Goal: Task Accomplishment & Management: Complete application form

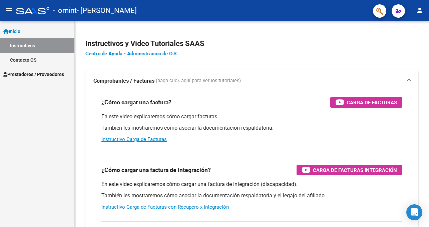
click at [23, 73] on span "Prestadores / Proveedores" at bounding box center [33, 74] width 61 height 7
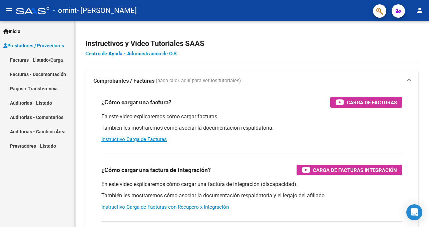
click at [45, 59] on link "Facturas - Listado/Carga" at bounding box center [37, 60] width 74 height 14
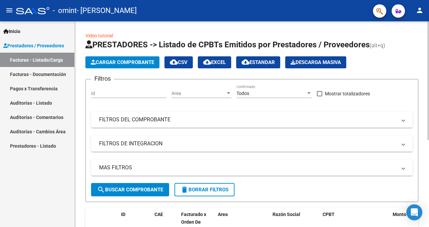
scroll to position [111, 0]
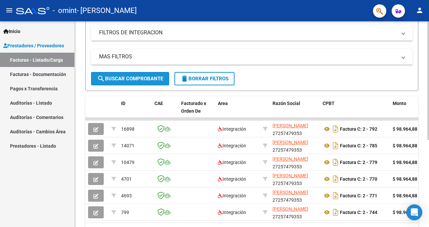
click at [137, 81] on span "search Buscar Comprobante" at bounding box center [130, 79] width 66 height 6
click at [140, 79] on span "search Buscar Comprobante" at bounding box center [130, 79] width 66 height 6
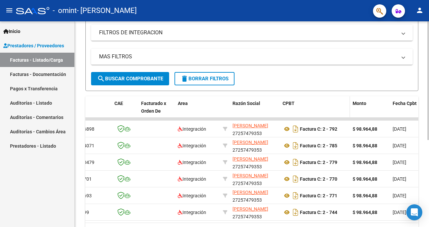
scroll to position [0, 0]
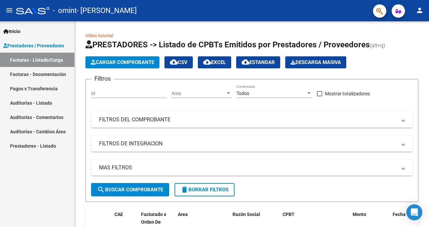
click at [46, 59] on link "Facturas - Listado/Carga" at bounding box center [37, 60] width 74 height 14
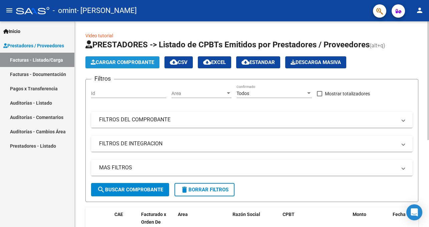
click at [140, 61] on span "Cargar Comprobante" at bounding box center [122, 62] width 63 height 6
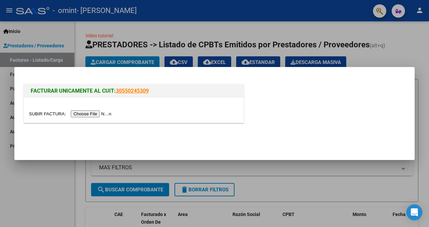
click at [98, 113] on input "file" at bounding box center [71, 113] width 84 height 7
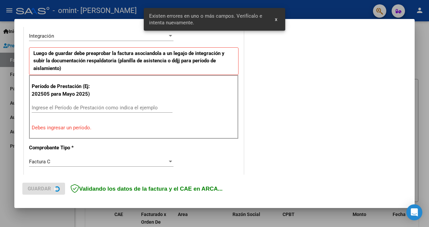
scroll to position [166, 0]
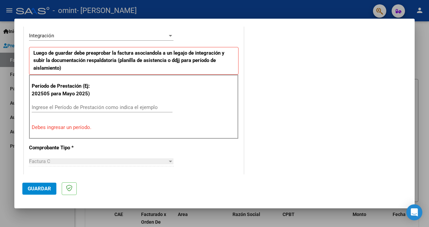
click at [60, 109] on input "Ingrese el Período de Prestación como indica el ejemplo" at bounding box center [102, 107] width 141 height 6
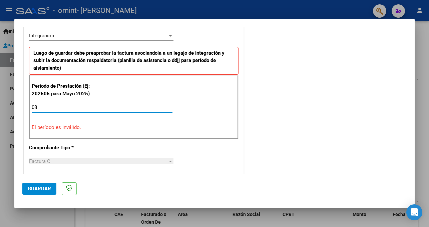
type input "0"
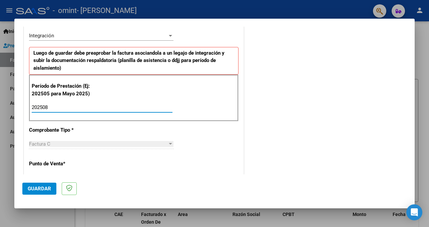
type input "202508"
click at [167, 142] on div at bounding box center [170, 143] width 6 height 5
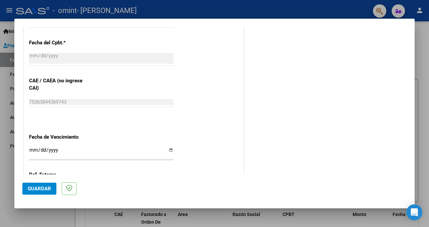
scroll to position [454, 0]
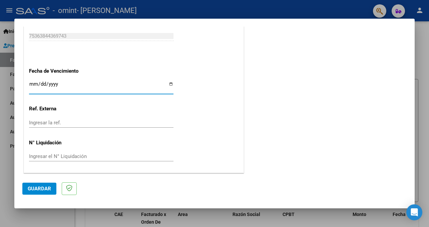
click at [168, 85] on input "Ingresar la fecha" at bounding box center [101, 86] width 144 height 11
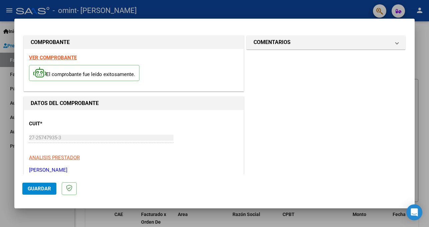
scroll to position [222, 0]
